Goal: Obtain resource: Obtain resource

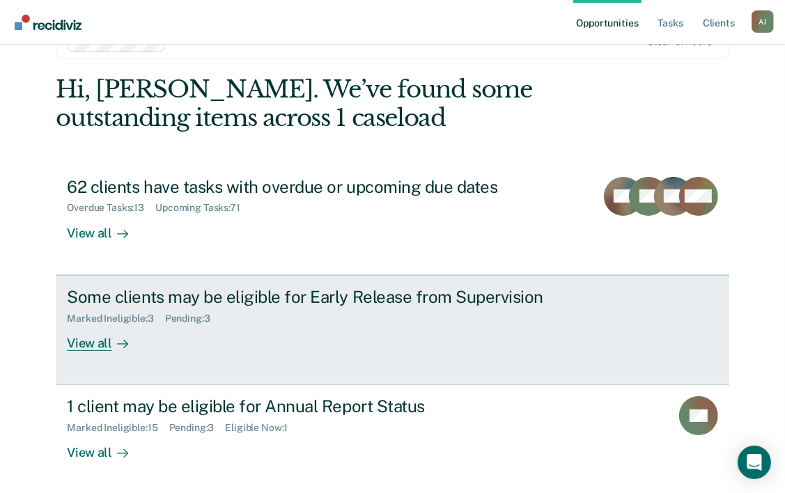
scroll to position [43, 0]
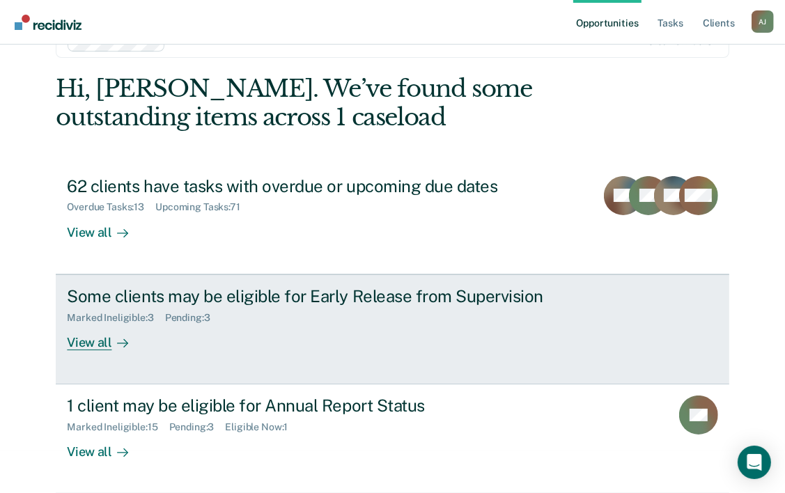
click at [86, 343] on div "View all" at bounding box center [106, 336] width 78 height 27
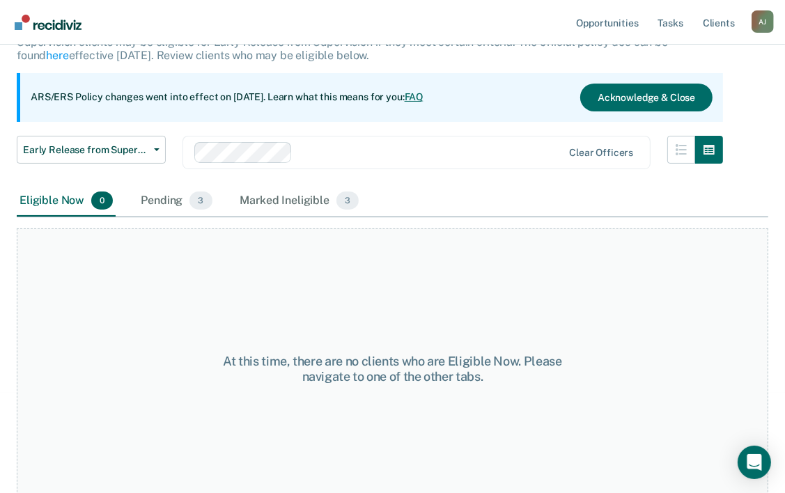
scroll to position [116, 0]
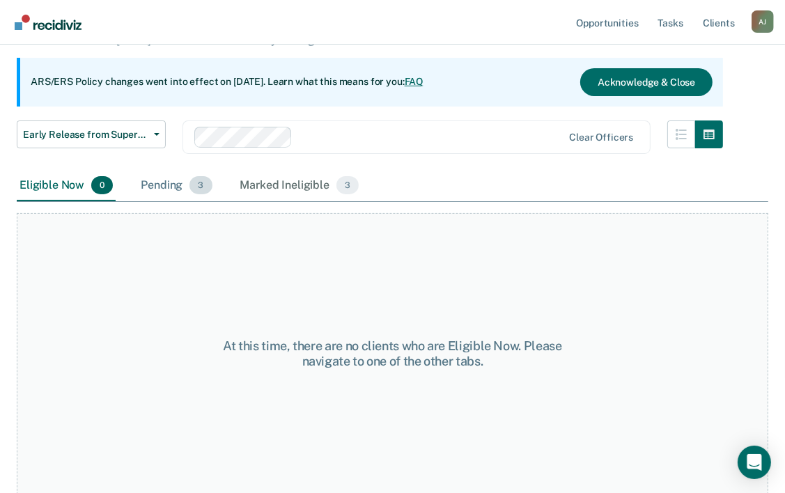
click at [176, 183] on div "Pending 3" at bounding box center [176, 186] width 77 height 31
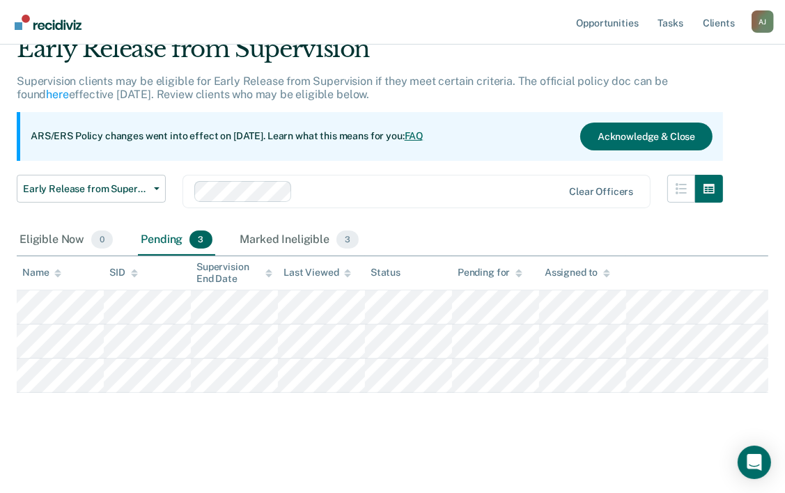
scroll to position [60, 0]
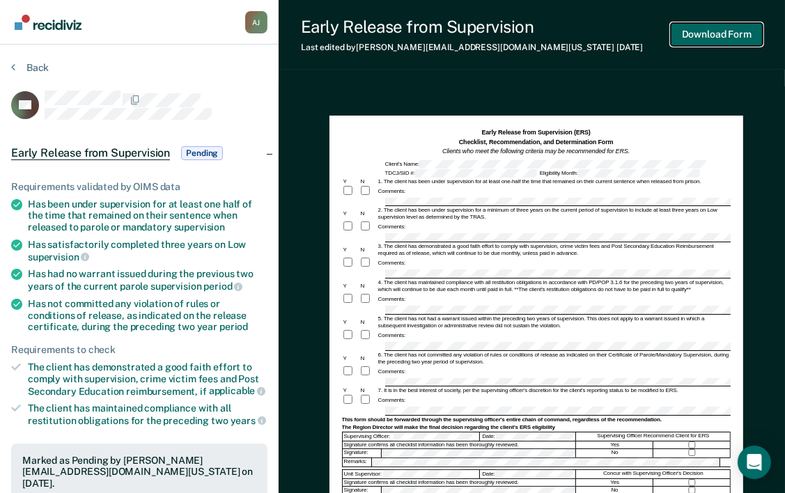
click at [733, 36] on button "Download Form" at bounding box center [717, 34] width 92 height 23
click at [567, 91] on div "Early Release from Supervision (ERS) Checklist, Recommendation, and Determinati…" at bounding box center [532, 459] width 507 height 747
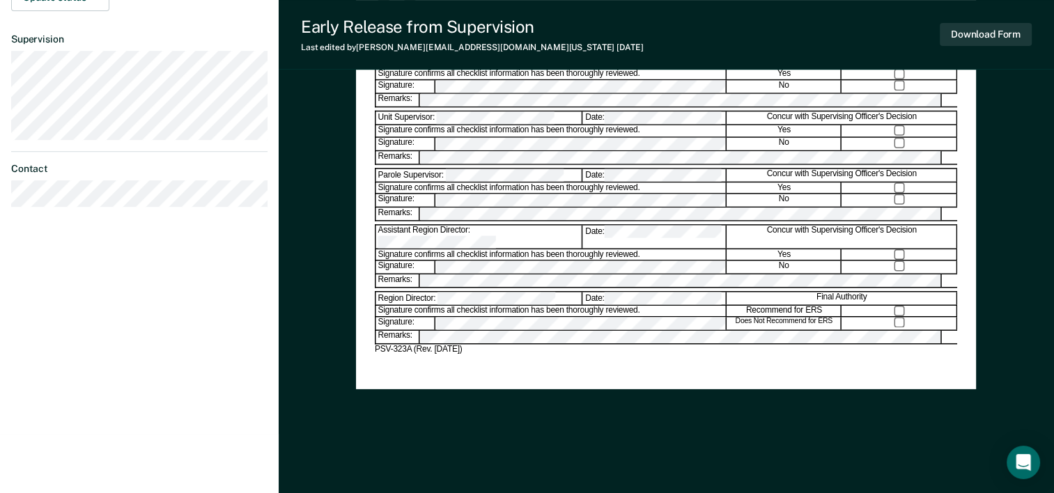
scroll to position [539, 0]
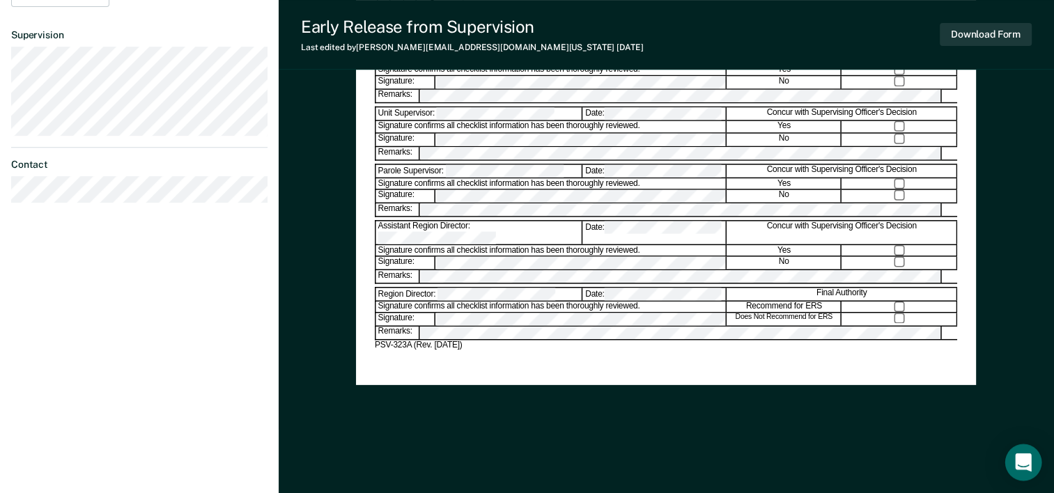
click at [795, 468] on icon "Open Intercom Messenger" at bounding box center [1023, 463] width 16 height 18
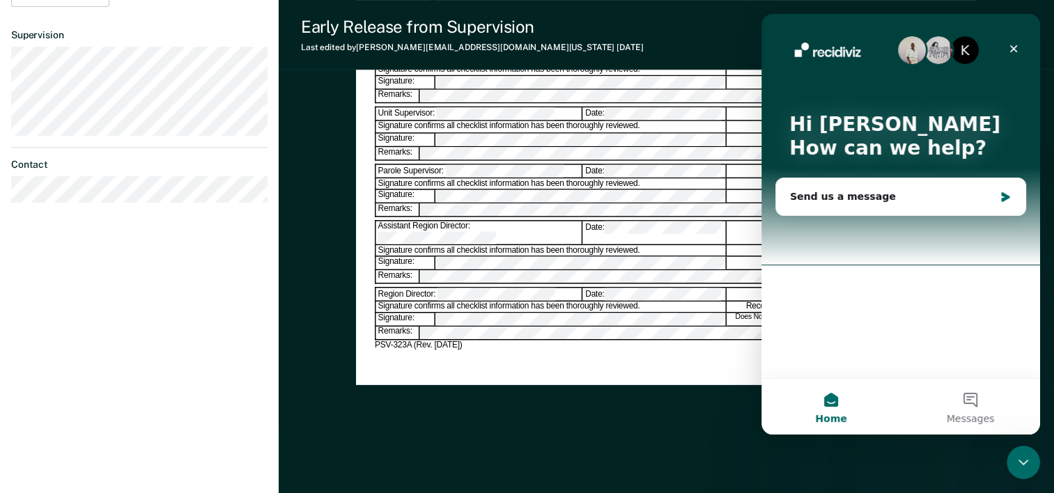
scroll to position [0, 0]
click at [735, 404] on div "Early Release from Supervision (ERS) Checklist, Recommendation, and Determinati…" at bounding box center [666, 21] width 620 height 902
click at [795, 47] on icon "Close" at bounding box center [1013, 48] width 11 height 11
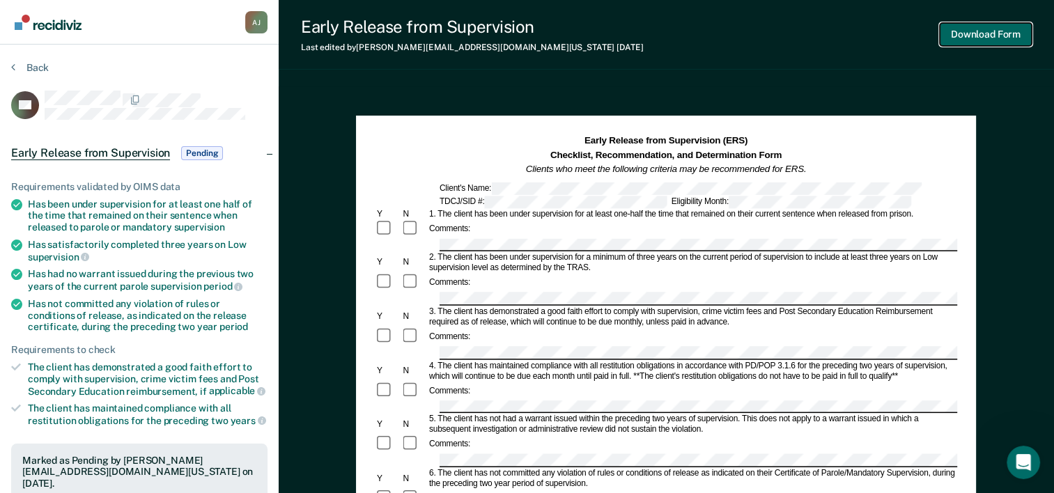
click at [795, 33] on button "Download Form" at bounding box center [986, 34] width 92 height 23
